Goal: Task Accomplishment & Management: Use online tool/utility

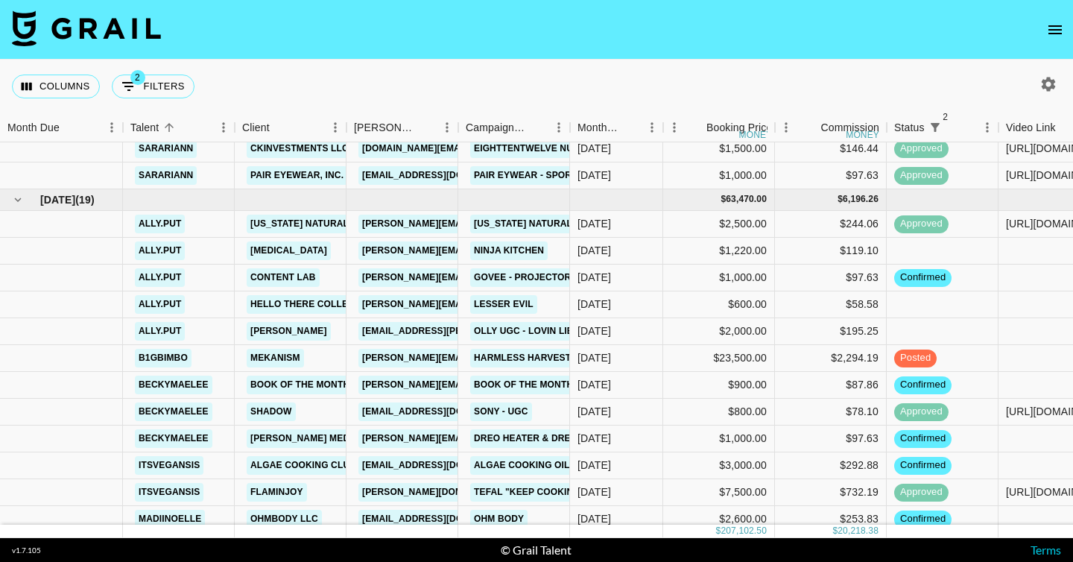
scroll to position [1440, 432]
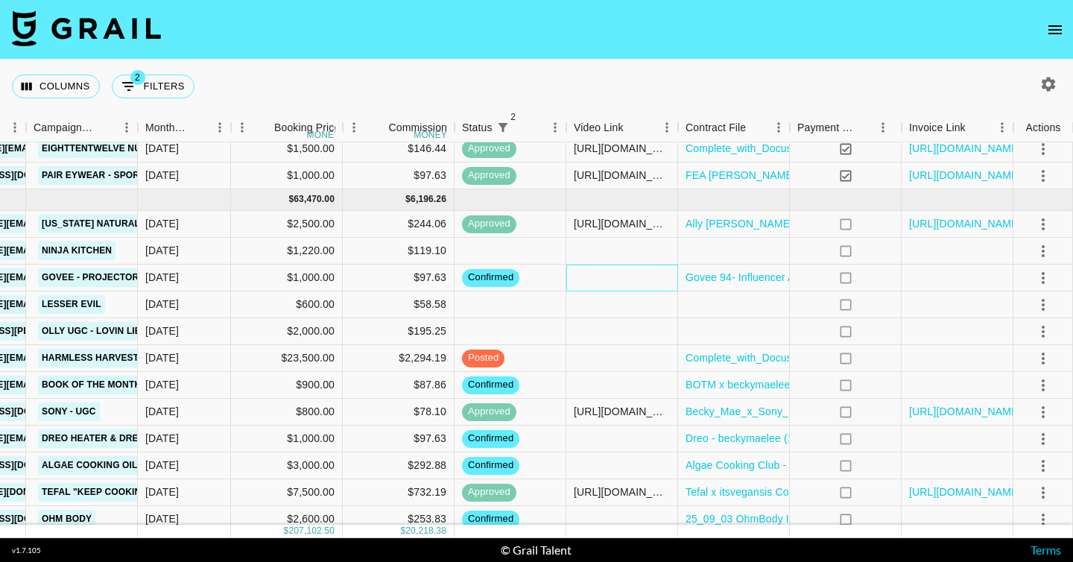
click at [609, 278] on div at bounding box center [622, 278] width 112 height 27
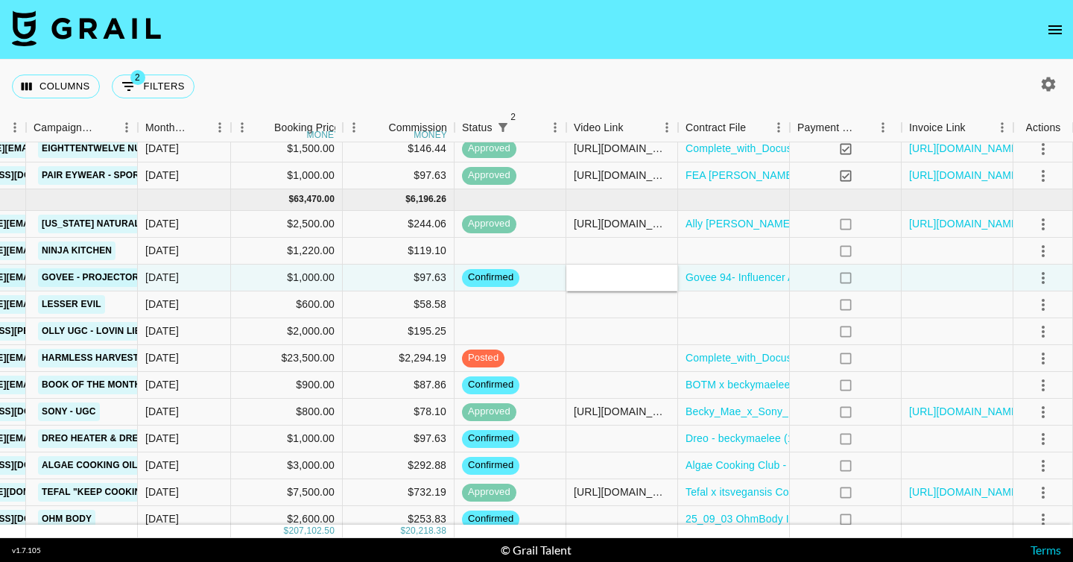
type input "[URL][DOMAIN_NAME][DOMAIN_NAME]"
click at [1048, 276] on icon "select merge strategy" at bounding box center [1043, 278] width 18 height 18
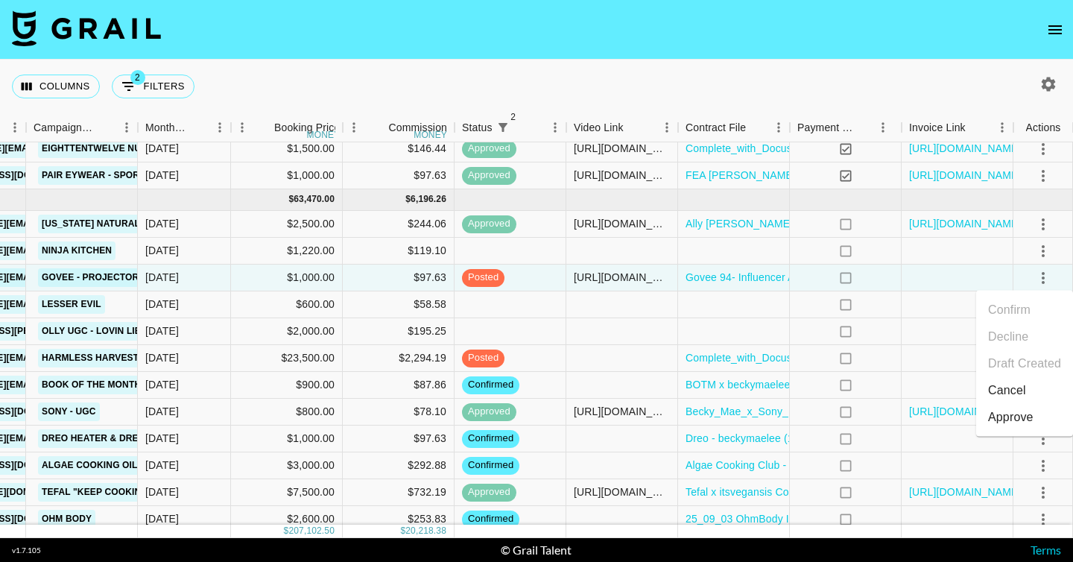
click at [1006, 417] on div "Approve" at bounding box center [1010, 417] width 45 height 18
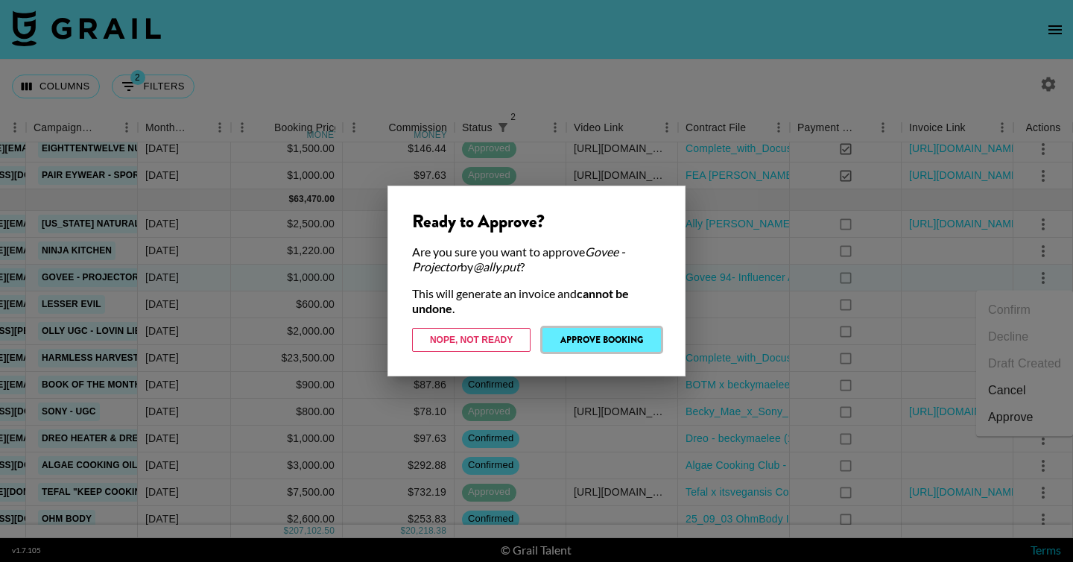
click at [604, 343] on button "Approve Booking" at bounding box center [601, 340] width 118 height 24
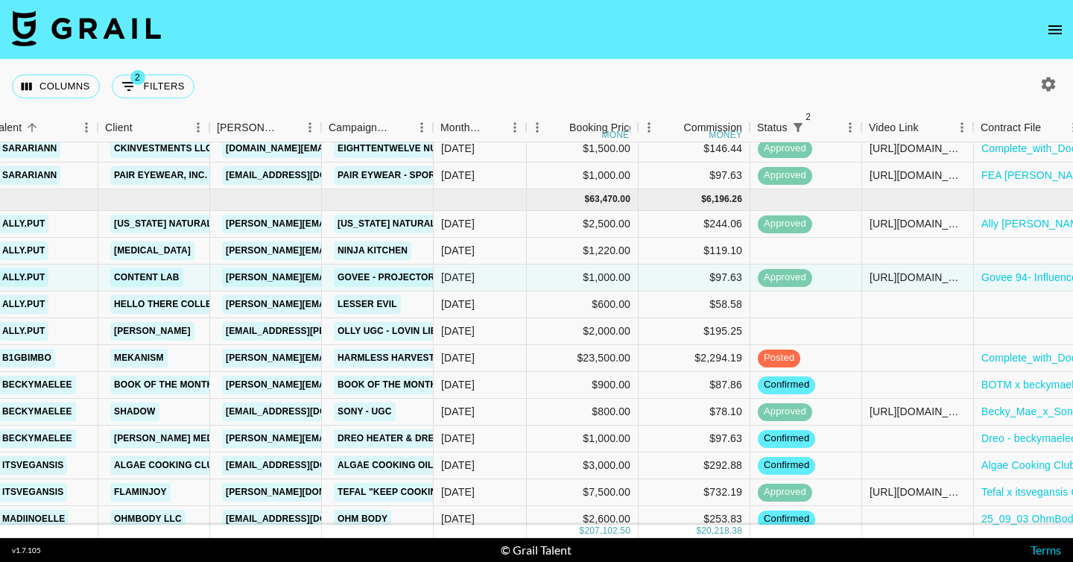
scroll to position [1440, 432]
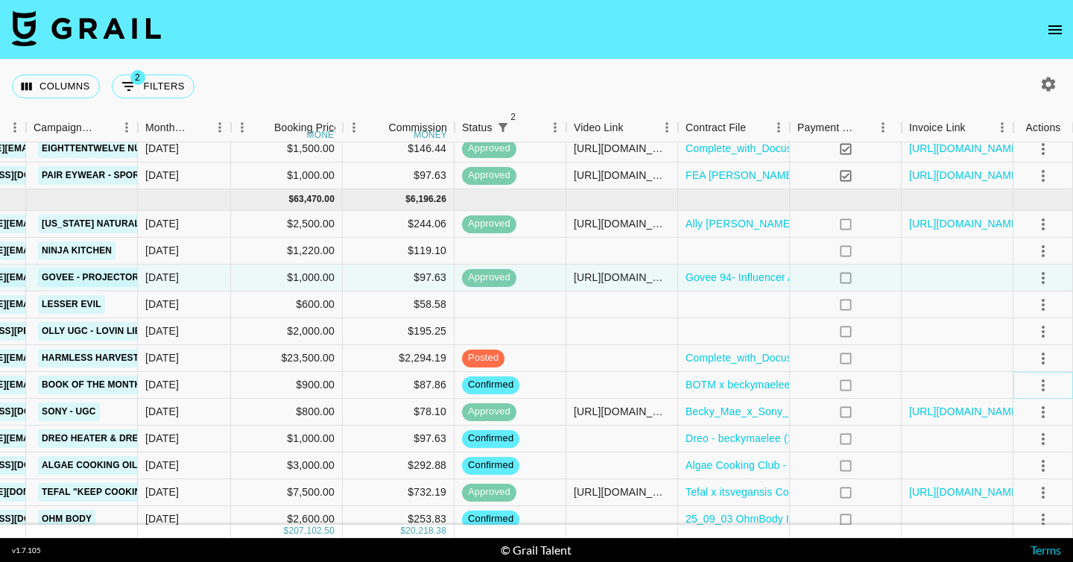
click at [1045, 387] on icon "select merge strategy" at bounding box center [1043, 385] width 18 height 18
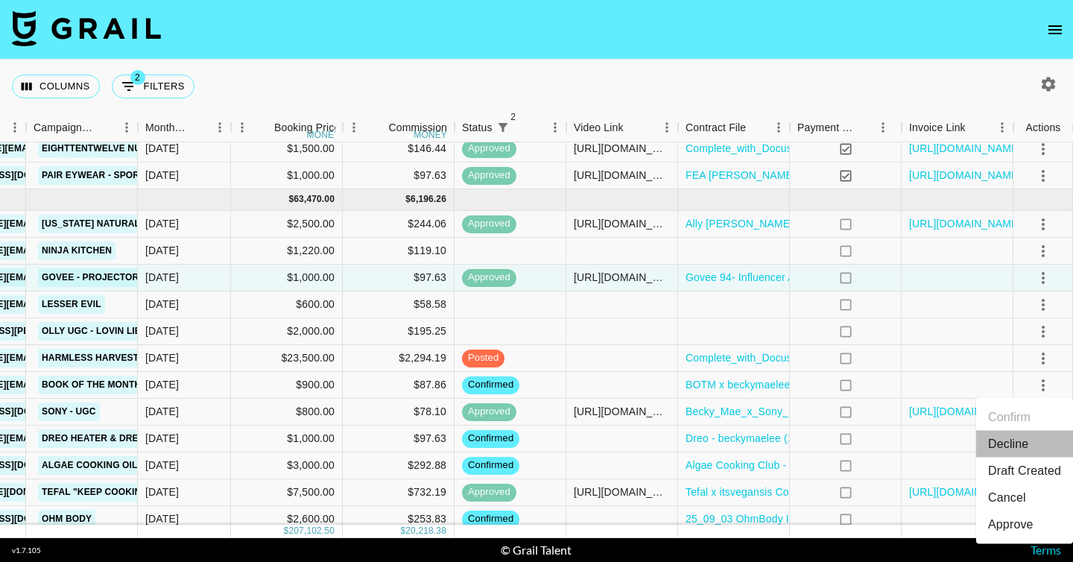
click at [1014, 445] on li "Decline" at bounding box center [1024, 444] width 97 height 27
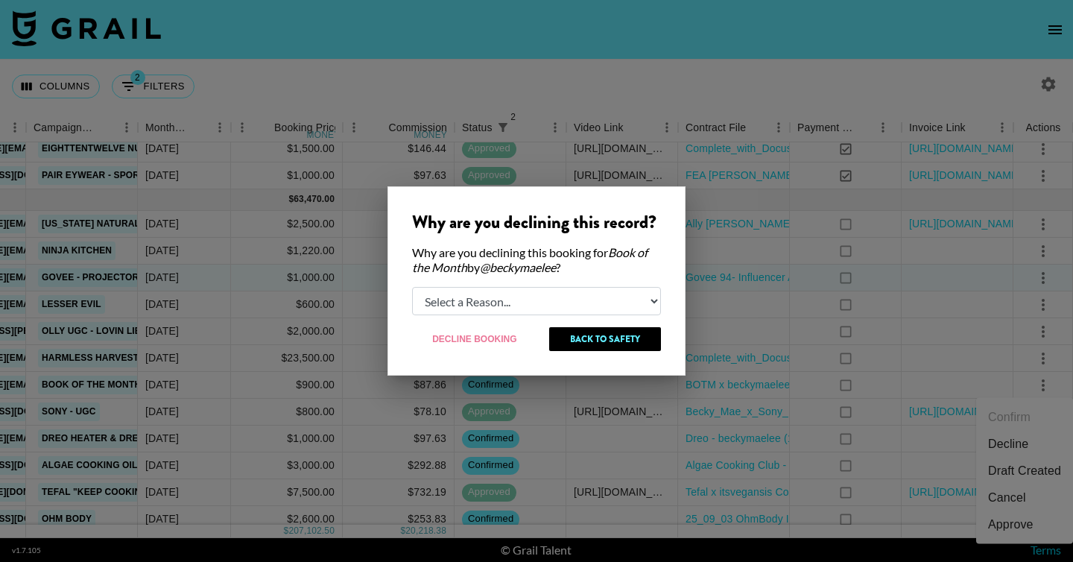
click at [559, 303] on select "Select a Reason... Relogging this deal due to a data issue The [PERSON_NAME] ca…" at bounding box center [536, 301] width 249 height 28
select select "creator_decline"
click at [412, 287] on select "Select a Reason... Relogging this deal due to a data issue The [PERSON_NAME] ca…" at bounding box center [536, 301] width 249 height 28
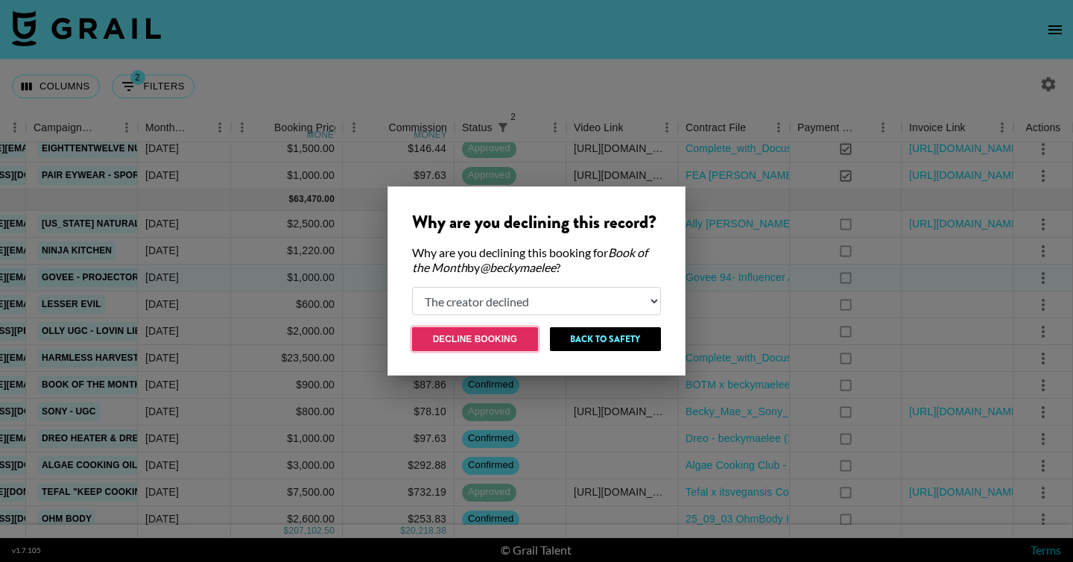
click at [500, 347] on button "Decline Booking" at bounding box center [475, 339] width 126 height 24
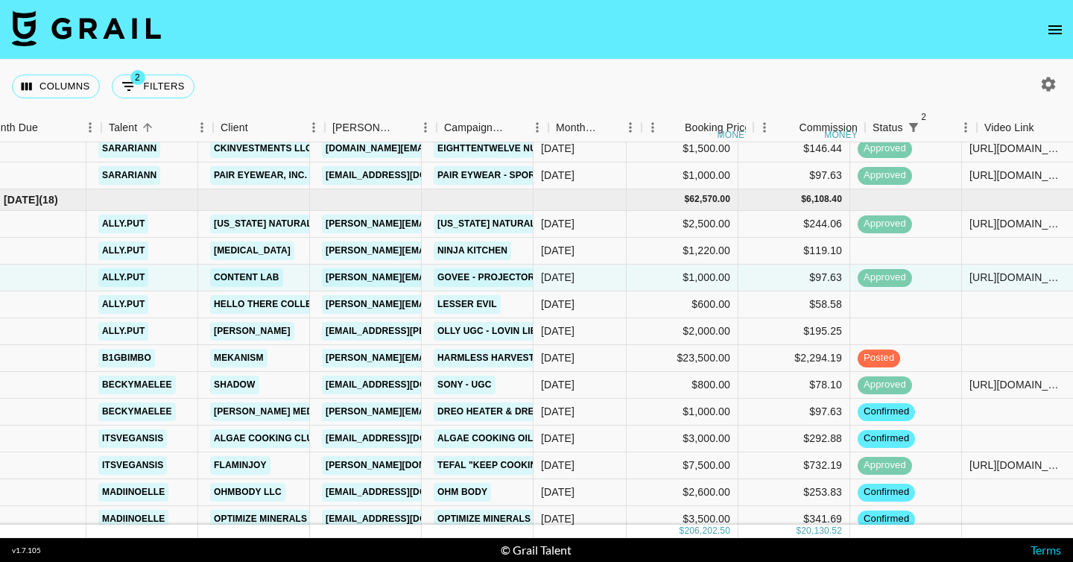
scroll to position [1440, 0]
